Goal: Check status: Check status

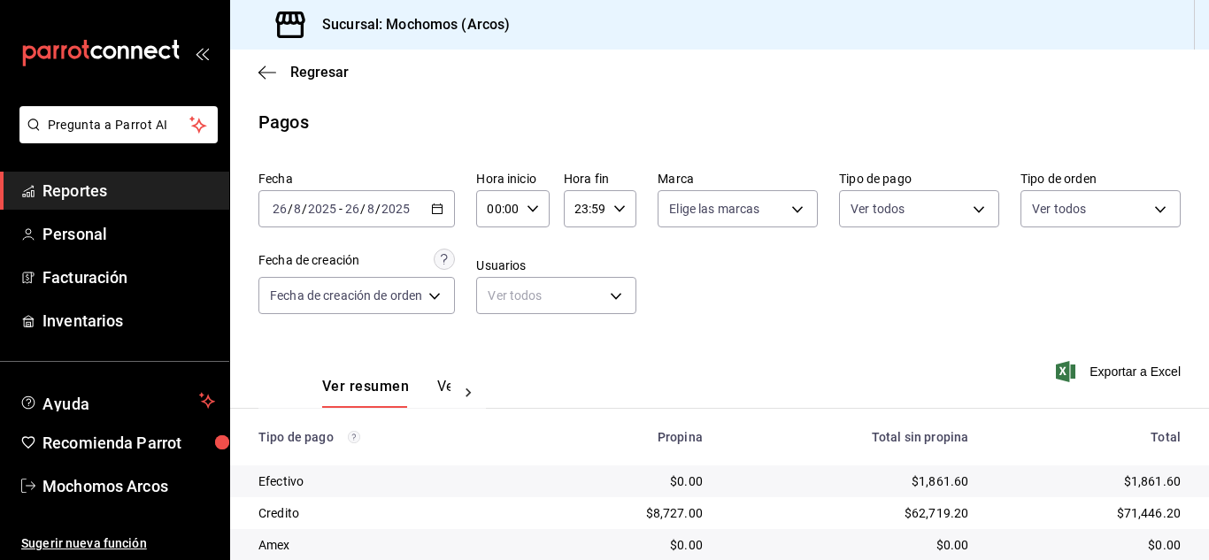
scroll to position [221, 0]
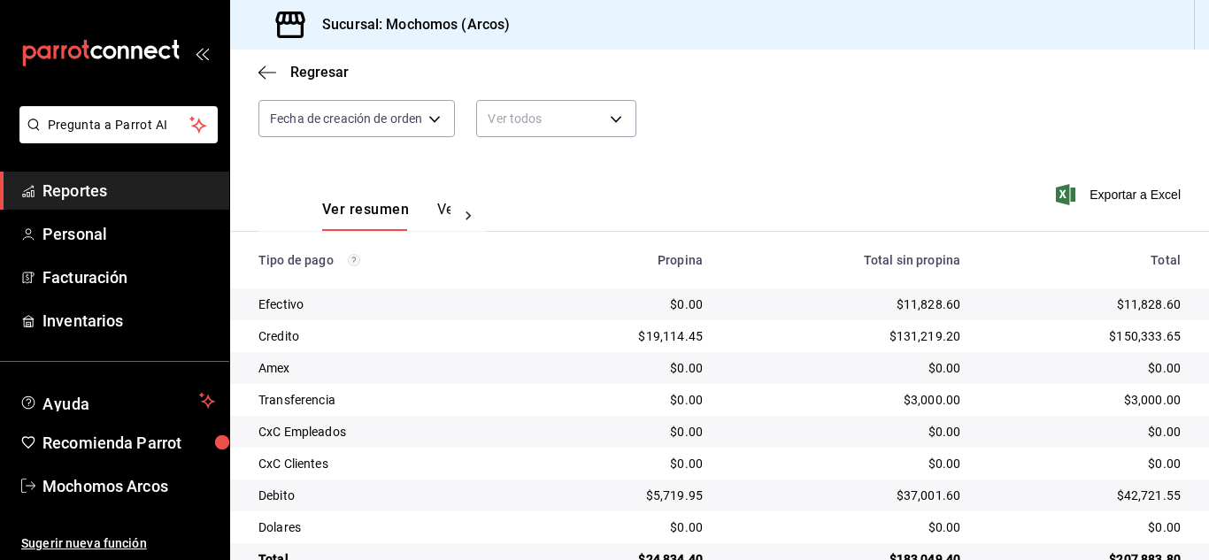
scroll to position [221, 0]
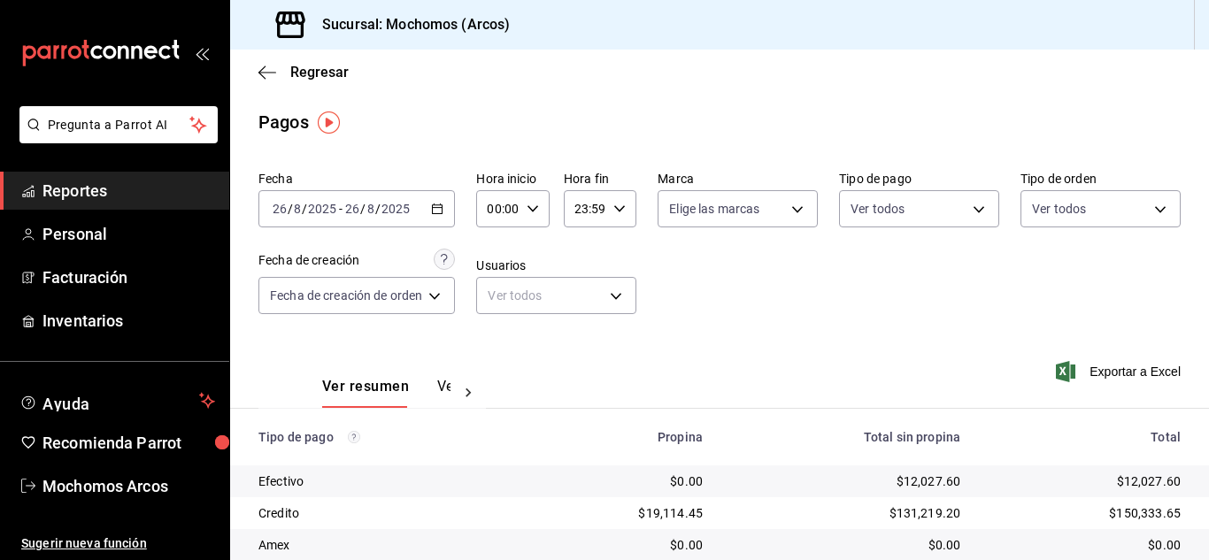
click at [530, 214] on icon "button" at bounding box center [533, 209] width 12 height 12
click at [498, 353] on button "11" at bounding box center [497, 367] width 28 height 35
type input "11:00"
click at [699, 333] on div at bounding box center [604, 280] width 1209 height 560
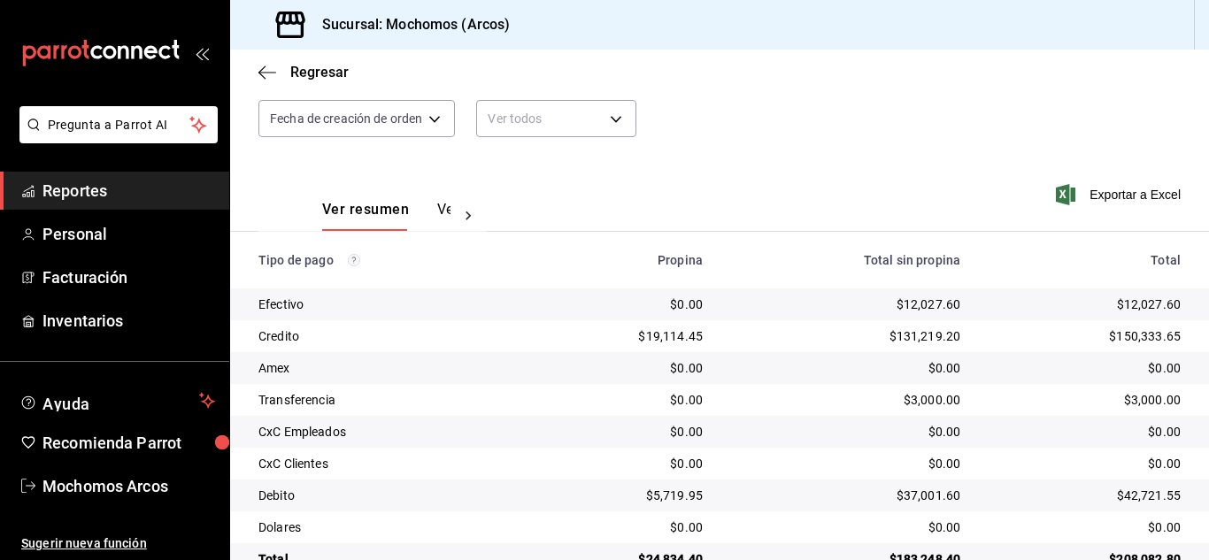
scroll to position [221, 0]
